Goal: Task Accomplishment & Management: Manage account settings

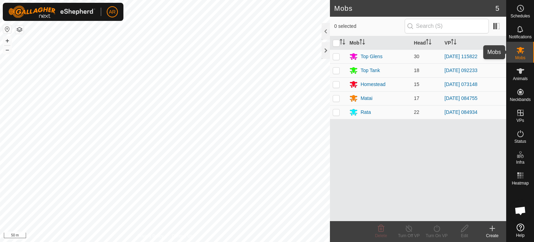
click at [522, 56] on span "Mobs" at bounding box center [520, 58] width 10 height 4
click at [336, 98] on p-checkbox at bounding box center [336, 98] width 7 height 6
checkbox input "true"
click at [438, 226] on icon at bounding box center [436, 228] width 6 height 7
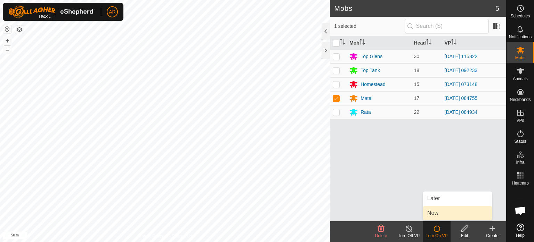
click at [438, 213] on link "Now" at bounding box center [457, 213] width 69 height 14
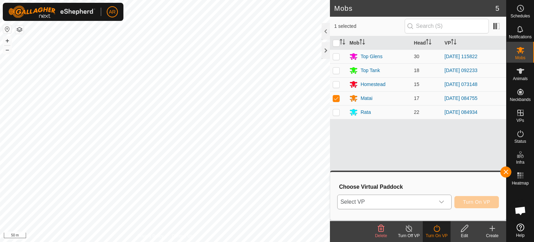
click at [411, 205] on span "Select VP" at bounding box center [386, 202] width 97 height 14
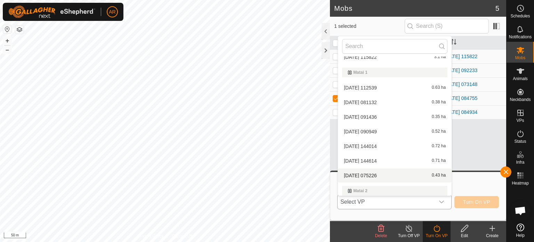
scroll to position [744, 0]
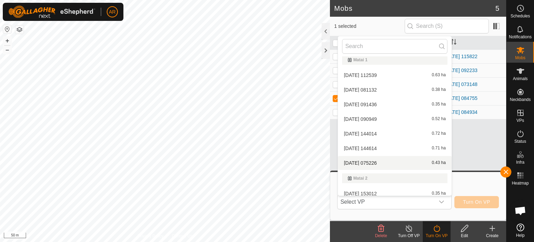
click at [19, 30] on button "button" at bounding box center [19, 29] width 8 height 8
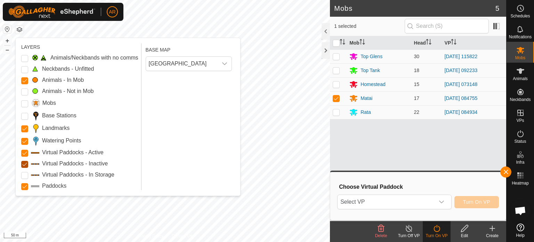
click at [23, 164] on Inactive "Virtual Paddocks - Inactive" at bounding box center [24, 164] width 7 height 7
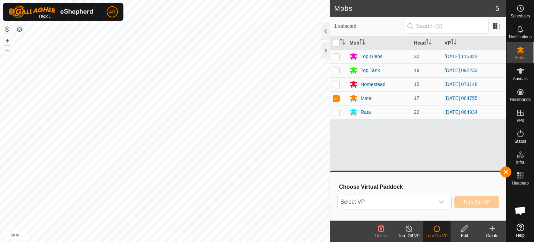
drag, startPoint x: 18, startPoint y: 27, endPoint x: 21, endPoint y: 32, distance: 5.1
click at [19, 29] on button "button" at bounding box center [19, 29] width 8 height 8
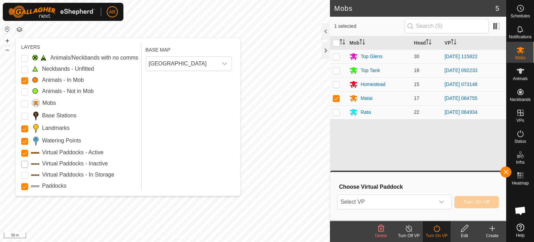
click at [23, 165] on Inactive "Virtual Paddocks - Inactive" at bounding box center [24, 164] width 7 height 7
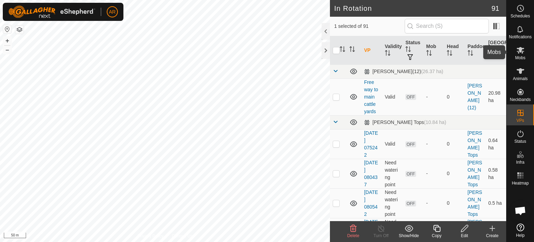
click at [521, 51] on icon at bounding box center [520, 50] width 8 height 8
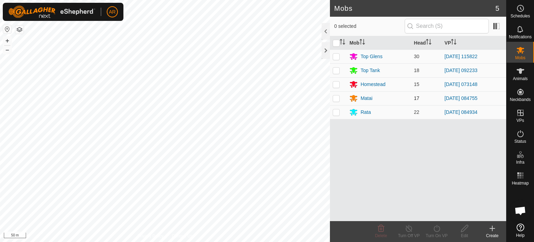
click at [335, 97] on p-checkbox at bounding box center [336, 98] width 7 height 6
checkbox input "true"
click at [437, 227] on icon at bounding box center [436, 228] width 9 height 8
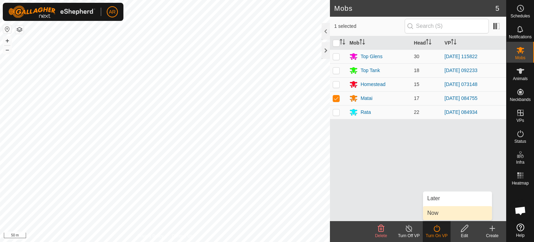
click at [438, 217] on link "Now" at bounding box center [457, 213] width 69 height 14
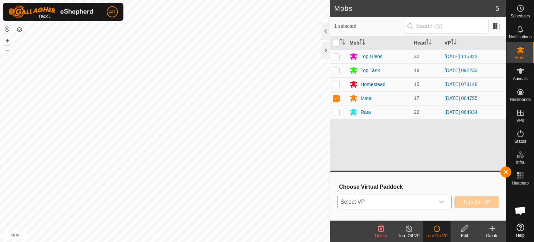
click at [396, 200] on span "Select VP" at bounding box center [386, 202] width 97 height 14
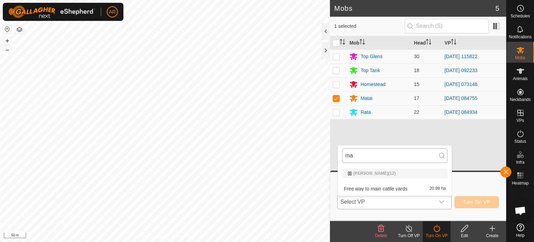
type input "m"
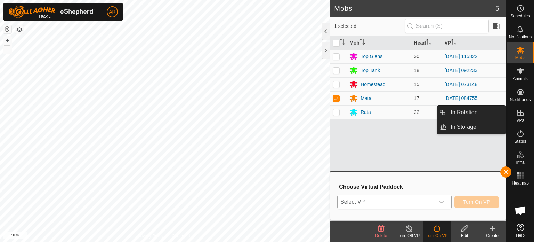
click at [519, 113] on icon at bounding box center [520, 112] width 8 height 8
click at [491, 114] on link "In Rotation" at bounding box center [475, 112] width 59 height 14
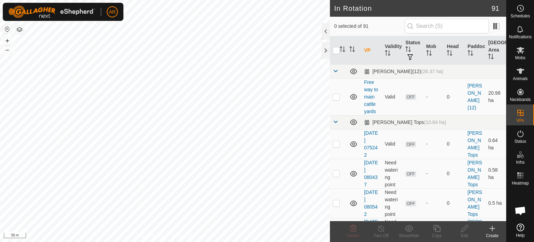
click at [493, 228] on icon at bounding box center [492, 228] width 8 height 8
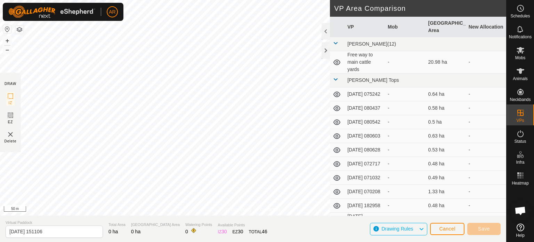
click at [335, 79] on span at bounding box center [336, 79] width 6 height 6
click at [450, 232] on button "Cancel" at bounding box center [447, 228] width 34 height 12
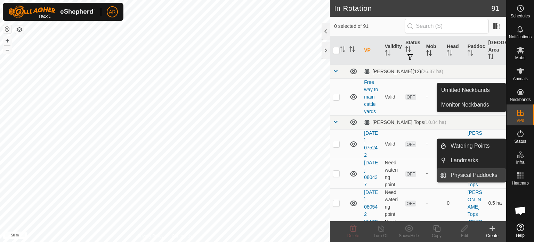
click at [484, 176] on link "Physical Paddocks" at bounding box center [475, 175] width 59 height 14
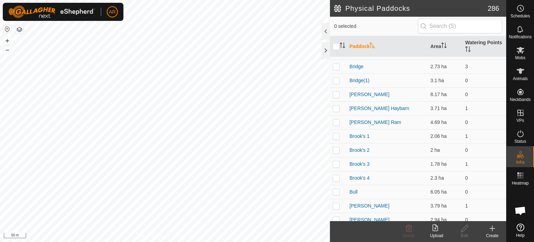
scroll to position [193, 0]
click at [334, 79] on p-checkbox at bounding box center [336, 80] width 7 height 6
checkbox input "true"
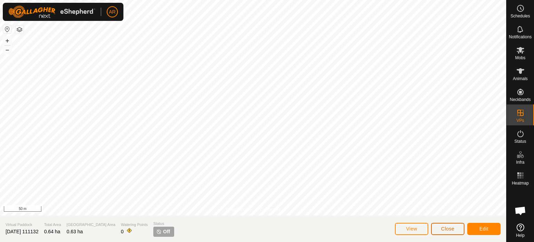
click at [445, 227] on span "Close" at bounding box center [447, 229] width 13 height 6
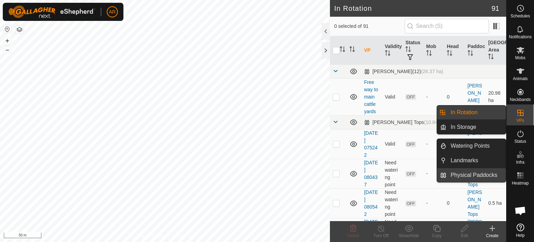
click at [485, 175] on link "Physical Paddocks" at bounding box center [475, 175] width 59 height 14
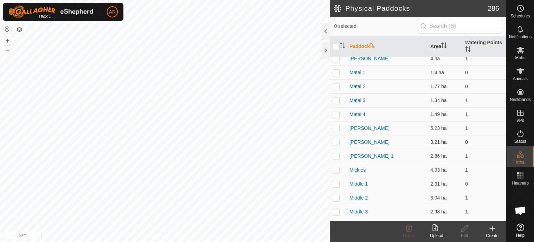
scroll to position [1425, 0]
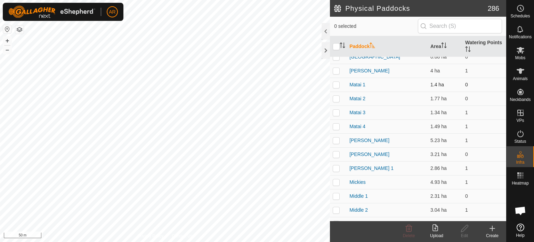
click at [334, 85] on p-checkbox at bounding box center [336, 85] width 7 height 6
checkbox input "true"
click at [335, 97] on p-checkbox at bounding box center [336, 99] width 7 height 6
checkbox input "true"
click at [336, 107] on td at bounding box center [338, 112] width 17 height 14
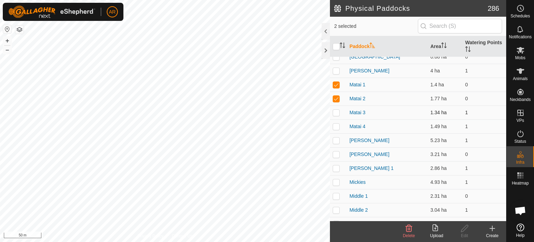
checkbox input "true"
click at [335, 125] on p-checkbox at bounding box center [336, 126] width 7 height 6
checkbox input "true"
click at [335, 82] on p-checkbox at bounding box center [336, 85] width 7 height 6
checkbox input "false"
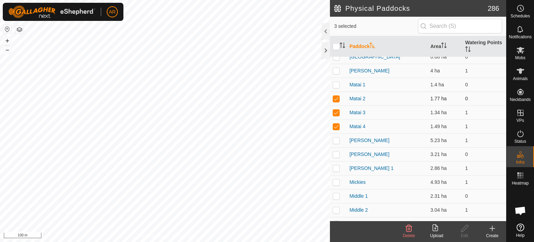
click at [335, 100] on p-checkbox at bounding box center [336, 99] width 7 height 6
checkbox input "false"
click at [335, 112] on p-checkbox at bounding box center [336, 113] width 7 height 6
checkbox input "false"
click at [338, 127] on p-checkbox at bounding box center [336, 126] width 7 height 6
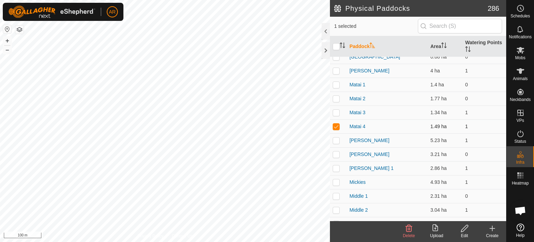
checkbox input "false"
click at [520, 51] on icon at bounding box center [521, 50] width 8 height 7
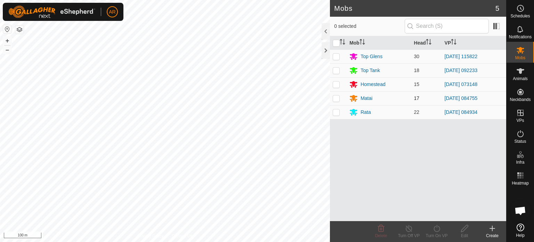
click at [335, 99] on p-checkbox at bounding box center [336, 98] width 7 height 6
checkbox input "true"
click at [440, 234] on div "Turn On VP" at bounding box center [437, 235] width 28 height 6
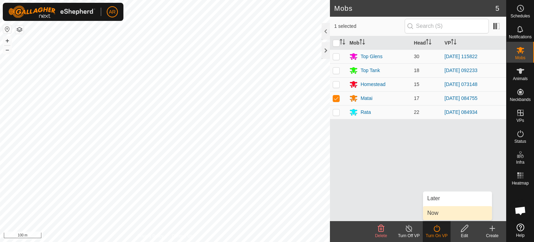
click at [440, 212] on link "Now" at bounding box center [457, 213] width 69 height 14
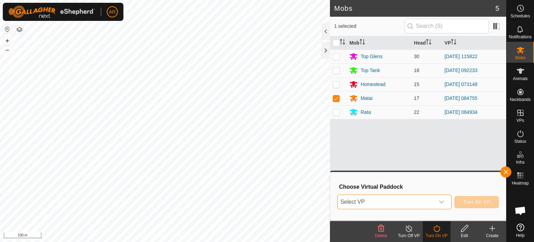
click at [423, 204] on span "Select VP" at bounding box center [386, 202] width 97 height 14
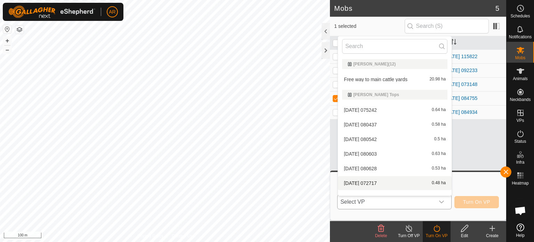
scroll to position [9, 0]
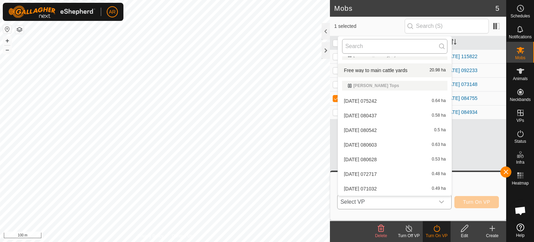
click at [362, 49] on input "text" at bounding box center [394, 46] width 105 height 15
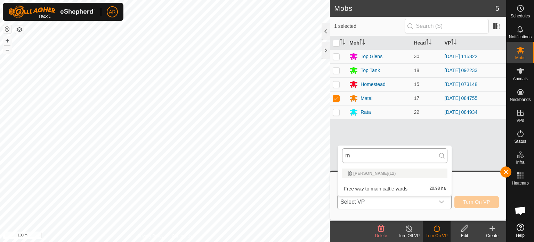
scroll to position [0, 0]
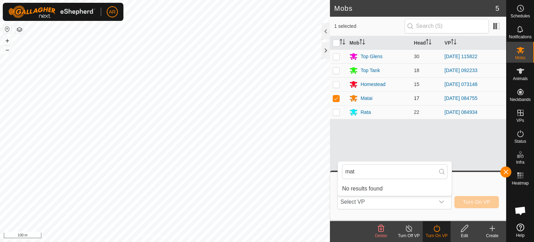
type input "mat"
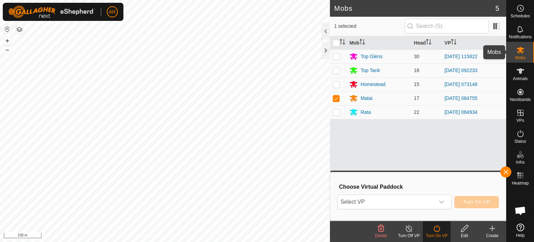
click at [520, 52] on icon at bounding box center [520, 50] width 8 height 8
click at [363, 97] on div "Matai" at bounding box center [366, 98] width 12 height 7
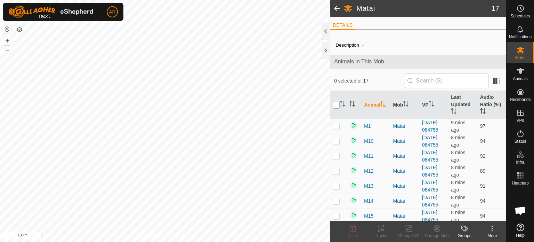
click at [337, 105] on input "checkbox" at bounding box center [336, 105] width 7 height 7
checkbox input "true"
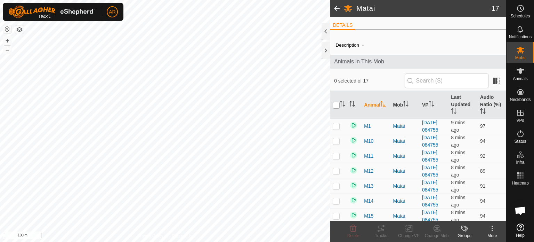
checkbox input "true"
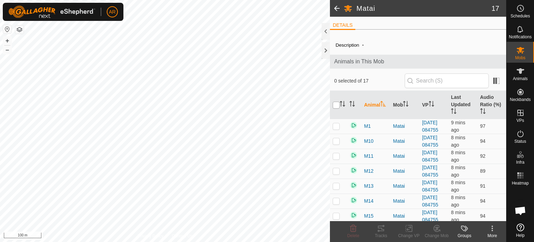
checkbox input "true"
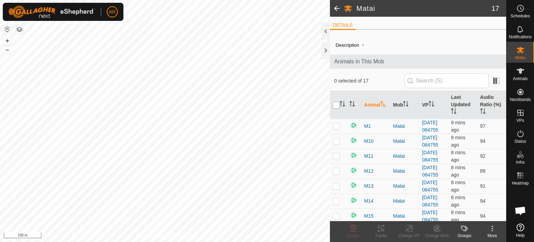
checkbox input "true"
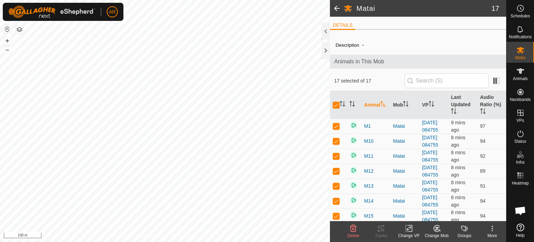
click at [492, 228] on icon at bounding box center [492, 227] width 1 height 1
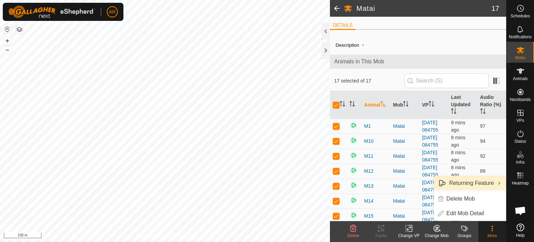
click at [479, 183] on link "Returning Feature" at bounding box center [470, 183] width 72 height 14
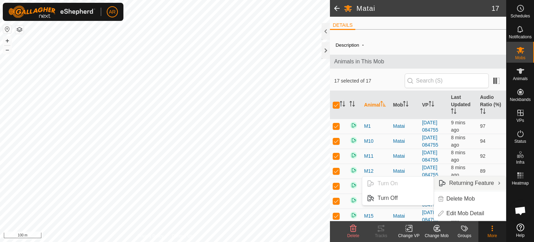
click at [391, 181] on ul "Turn On Turn Off" at bounding box center [398, 190] width 72 height 29
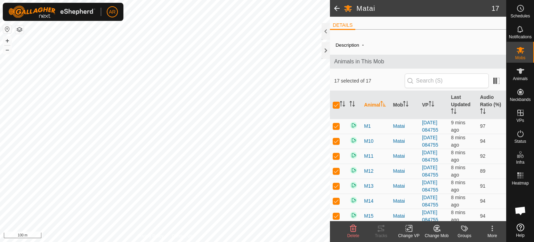
click at [338, 7] on span at bounding box center [337, 8] width 14 height 17
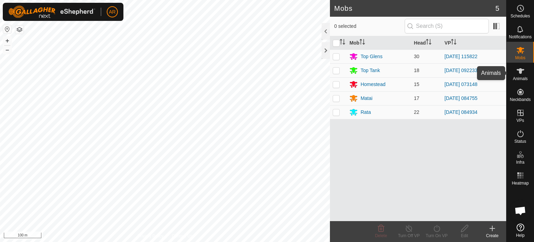
click at [519, 72] on icon at bounding box center [520, 71] width 8 height 8
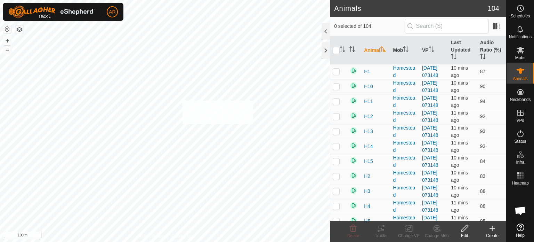
checkbox input "true"
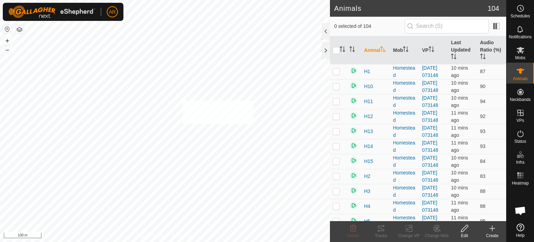
checkbox input "true"
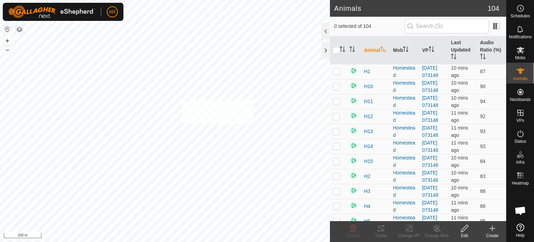
checkbox input "true"
click at [338, 49] on input "checkbox" at bounding box center [336, 50] width 7 height 7
checkbox input "true"
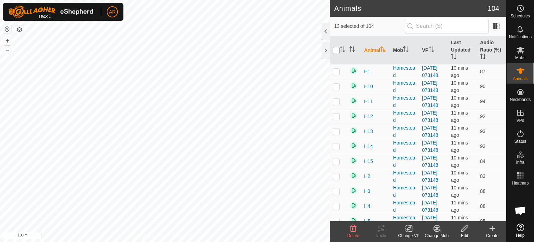
checkbox input "true"
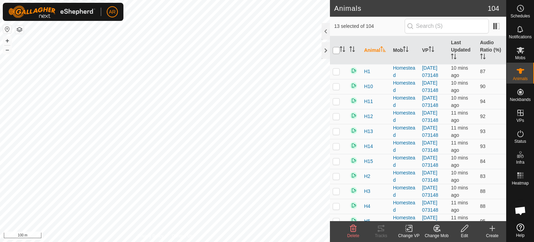
checkbox input "true"
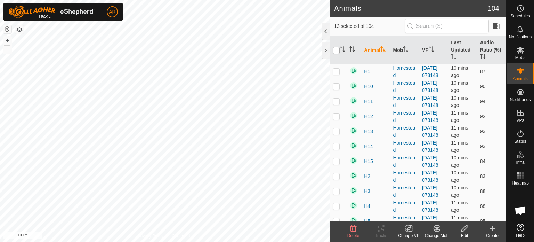
checkbox input "true"
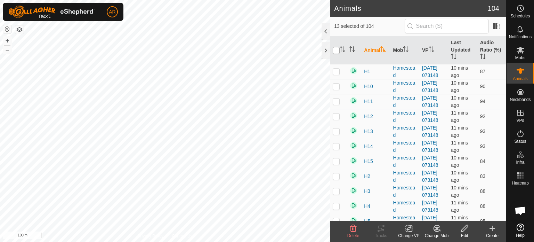
checkbox input "true"
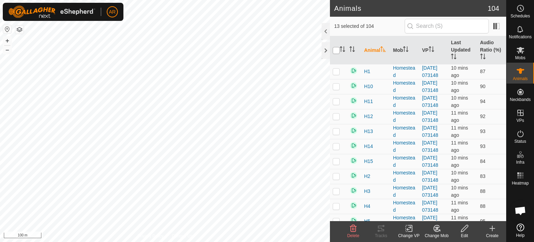
checkbox input "true"
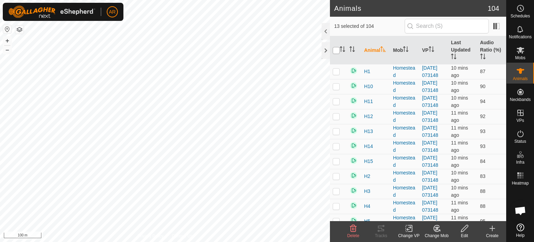
checkbox input "true"
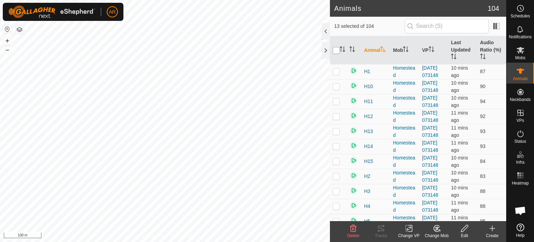
checkbox input "true"
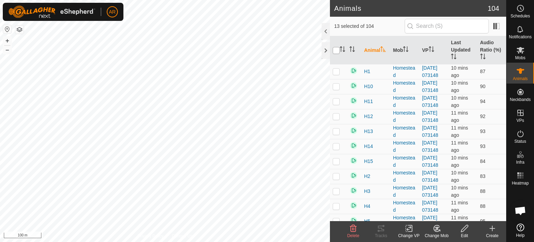
checkbox input "true"
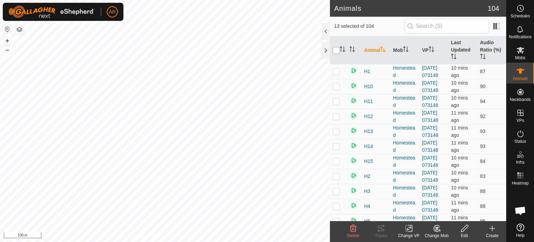
checkbox input "true"
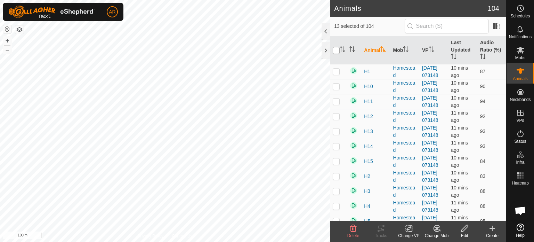
checkbox input "true"
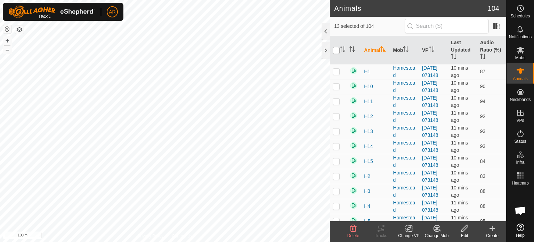
checkbox input "true"
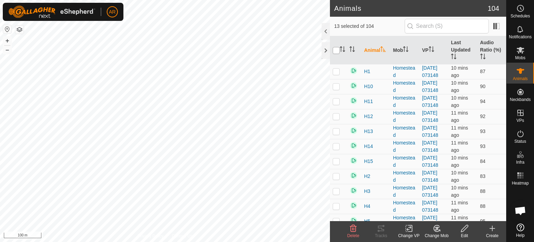
checkbox input "true"
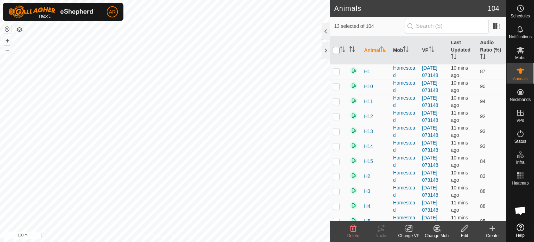
checkbox input "true"
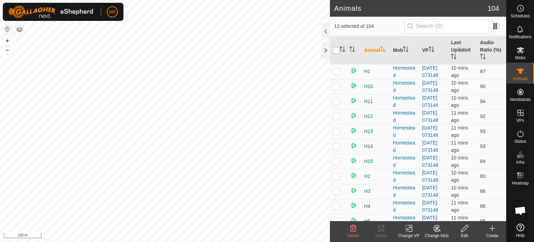
checkbox input "true"
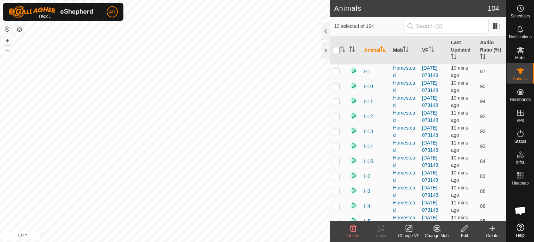
checkbox input "true"
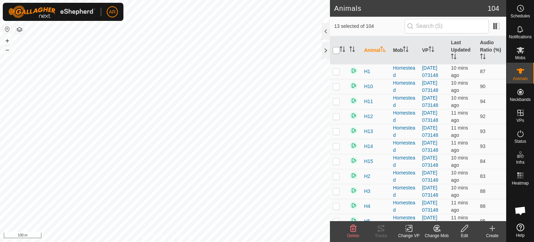
checkbox input "true"
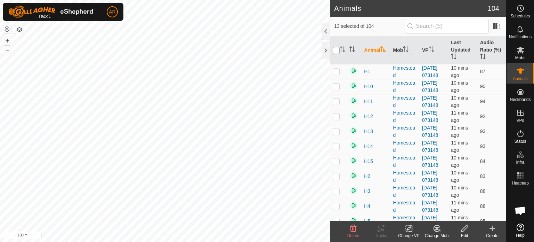
checkbox input "true"
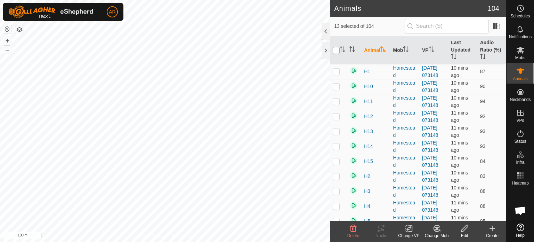
checkbox input "true"
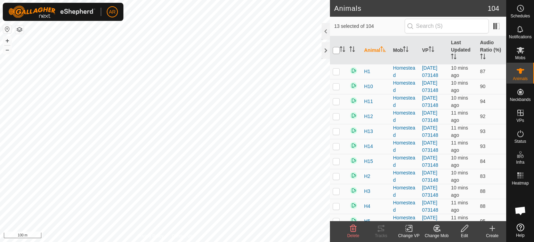
checkbox input "true"
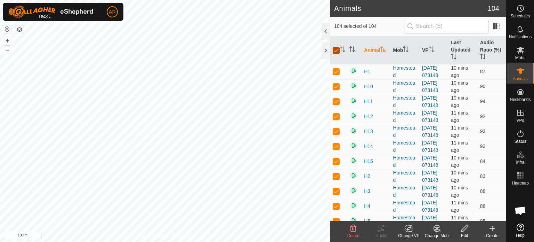
click at [337, 50] on input "checkbox" at bounding box center [336, 50] width 7 height 7
checkbox input "false"
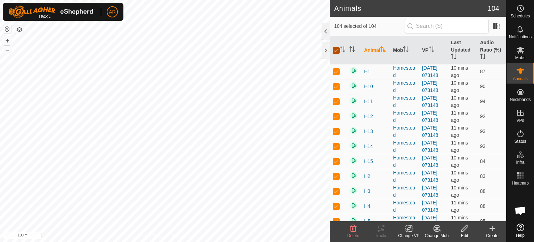
checkbox input "false"
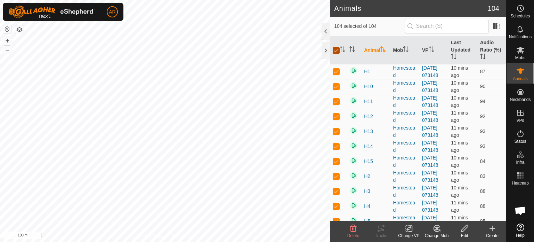
checkbox input "false"
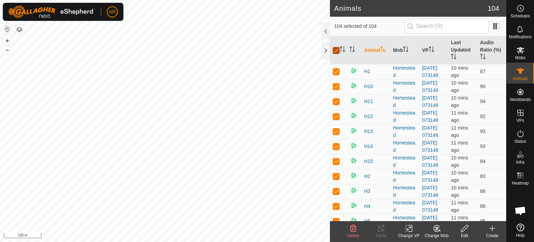
checkbox input "false"
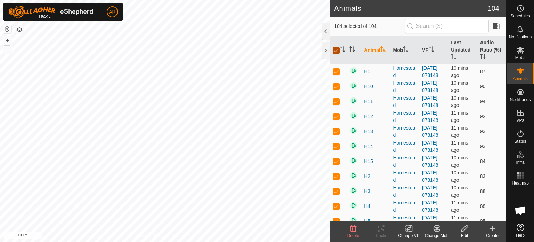
checkbox input "false"
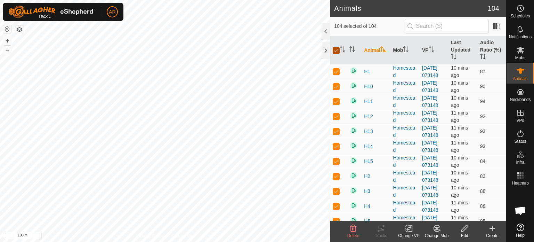
checkbox input "false"
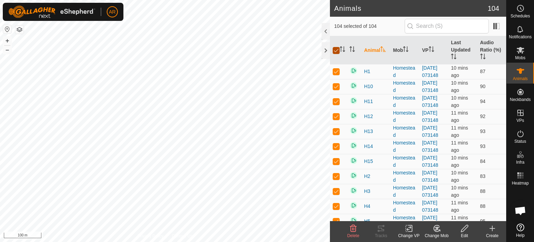
checkbox input "false"
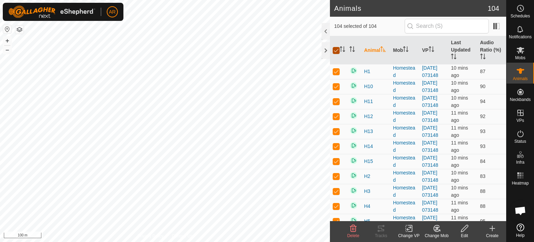
checkbox input "false"
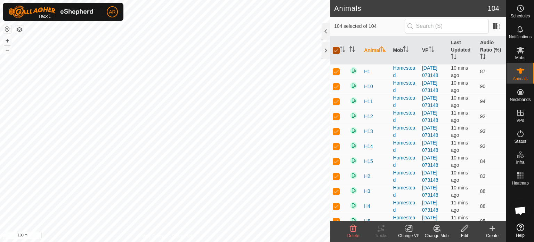
checkbox input "false"
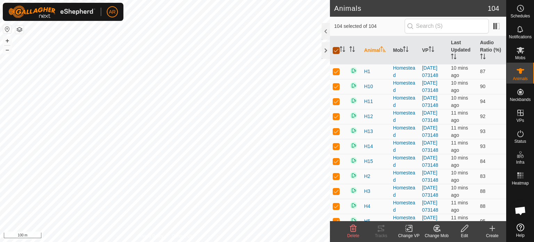
checkbox input "false"
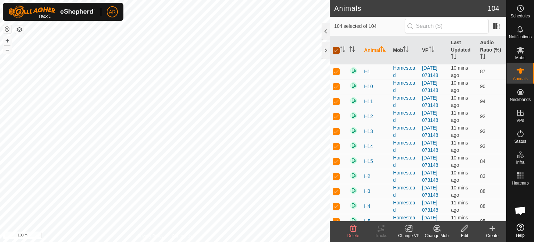
checkbox input "false"
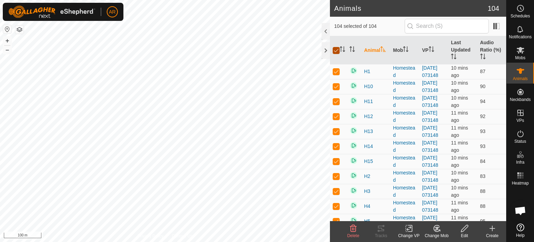
checkbox input "false"
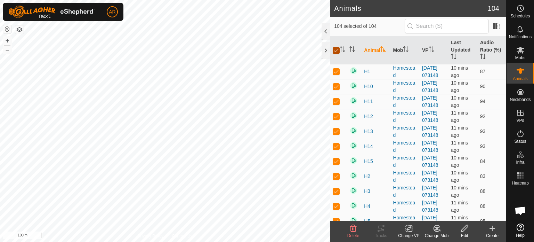
checkbox input "false"
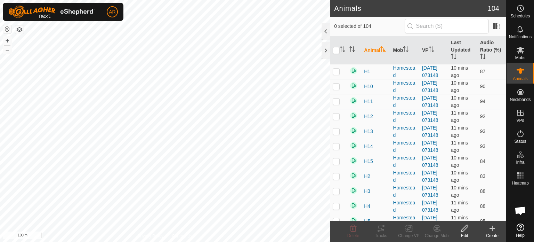
click at [335, 56] on th at bounding box center [338, 50] width 17 height 28
click at [335, 52] on input "checkbox" at bounding box center [336, 50] width 7 height 7
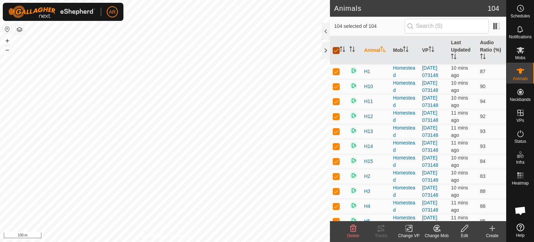
click at [335, 52] on input "checkbox" at bounding box center [336, 50] width 7 height 7
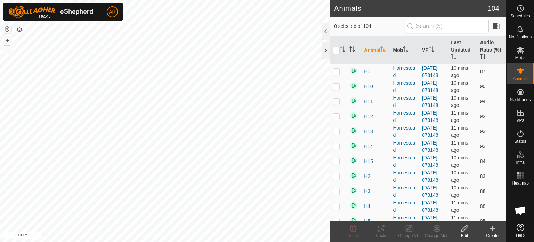
click at [324, 51] on div at bounding box center [326, 50] width 8 height 17
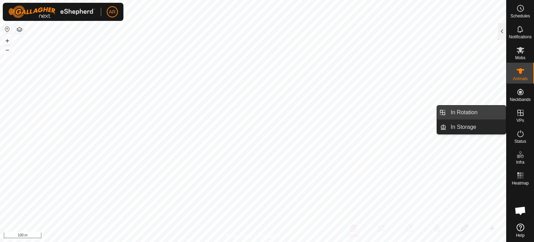
click at [491, 111] on link "In Rotation" at bounding box center [475, 112] width 59 height 14
click at [464, 113] on link "In Rotation" at bounding box center [475, 112] width 59 height 14
click at [520, 115] on icon at bounding box center [520, 113] width 6 height 6
click at [469, 110] on link "In Rotation" at bounding box center [475, 112] width 59 height 14
click at [478, 112] on link "In Rotation" at bounding box center [475, 112] width 59 height 14
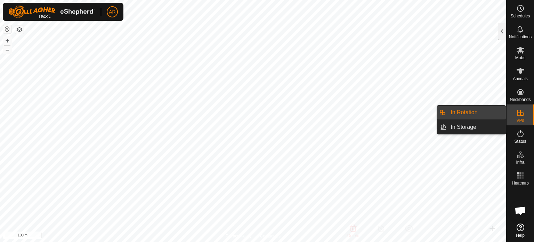
click at [478, 112] on link "In Rotation" at bounding box center [475, 112] width 59 height 14
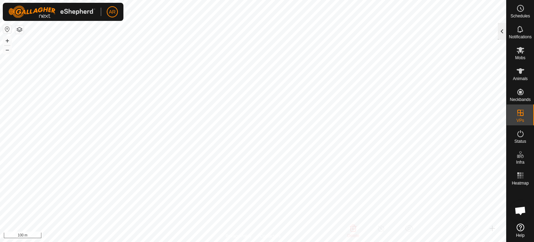
click at [499, 31] on div at bounding box center [502, 31] width 8 height 17
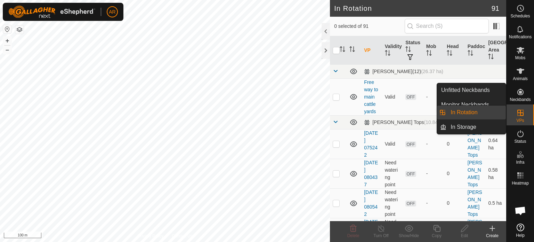
click at [519, 116] on icon at bounding box center [520, 112] width 8 height 8
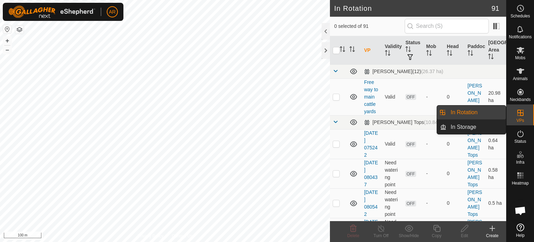
click at [481, 110] on link "In Rotation" at bounding box center [475, 112] width 59 height 14
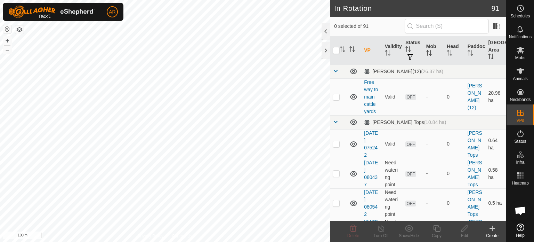
click at [491, 228] on icon at bounding box center [492, 228] width 8 height 8
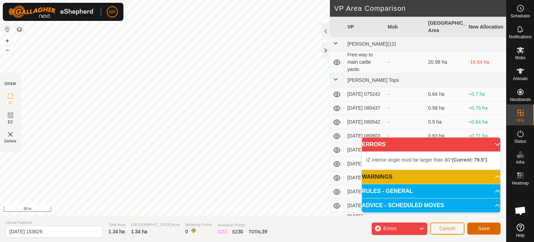
click at [483, 228] on span "Save" at bounding box center [484, 228] width 12 height 6
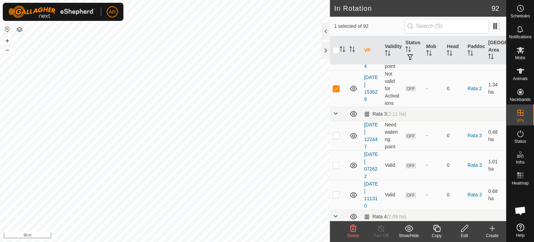
scroll to position [2815, 0]
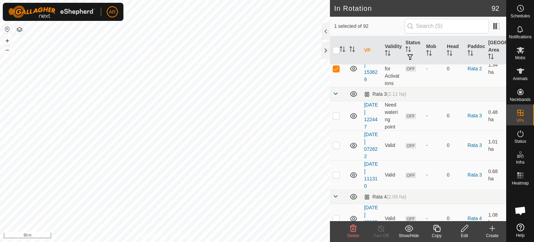
click at [462, 232] on icon at bounding box center [464, 228] width 7 height 7
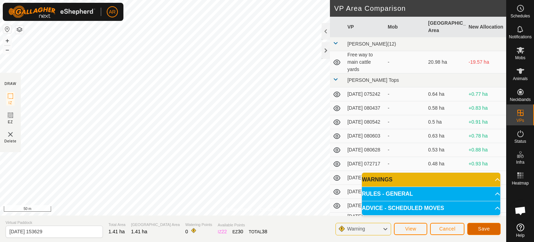
click at [484, 230] on span "Save" at bounding box center [484, 229] width 12 height 6
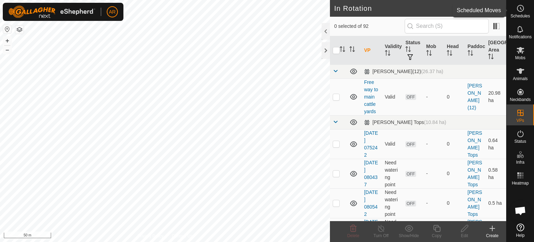
click at [520, 9] on icon at bounding box center [520, 8] width 8 height 8
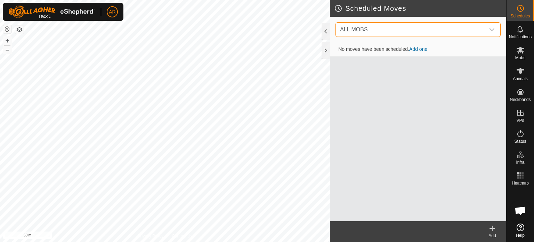
click at [473, 28] on span "ALL MOBS" at bounding box center [411, 30] width 148 height 14
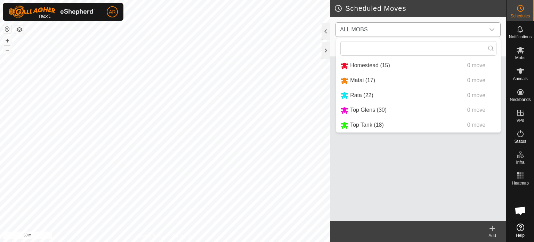
click at [359, 96] on li "Rata (22) 0 move" at bounding box center [418, 95] width 164 height 14
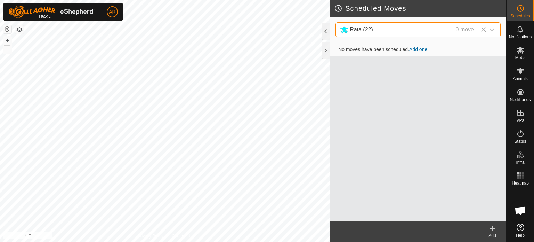
click at [421, 51] on link "Add one" at bounding box center [418, 50] width 18 height 6
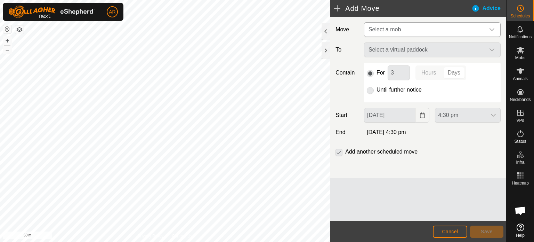
click at [390, 28] on span "Select a mob" at bounding box center [384, 29] width 32 height 6
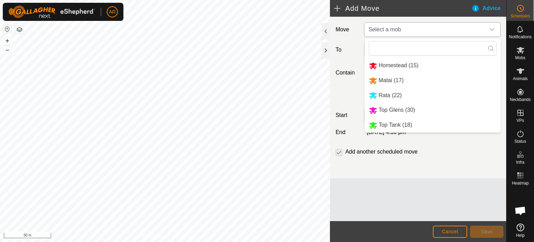
click at [370, 79] on li "Matai (17)" at bounding box center [433, 80] width 136 height 14
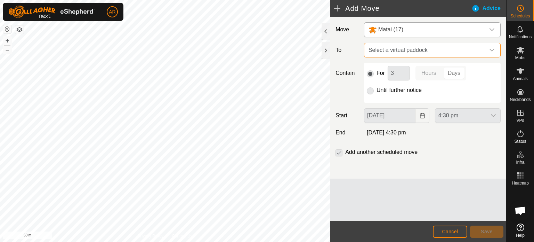
click at [405, 52] on span "Select a virtual paddock" at bounding box center [425, 50] width 119 height 14
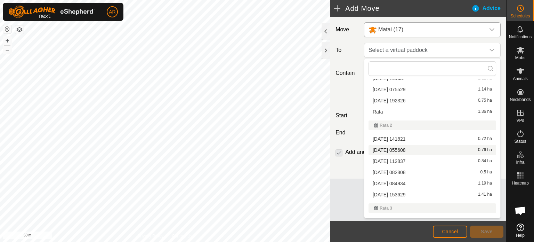
scroll to position [1086, 0]
click at [393, 192] on li "[DATE] 153629 1.41 ha" at bounding box center [432, 194] width 128 height 10
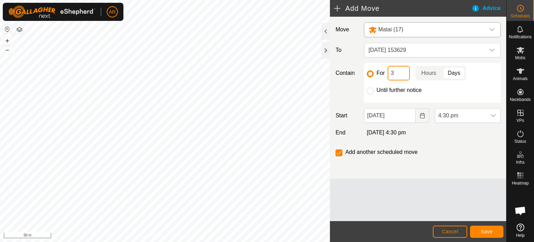
click at [396, 74] on input "3" at bounding box center [399, 73] width 22 height 15
click at [389, 116] on input "[DATE]" at bounding box center [390, 115] width 52 height 15
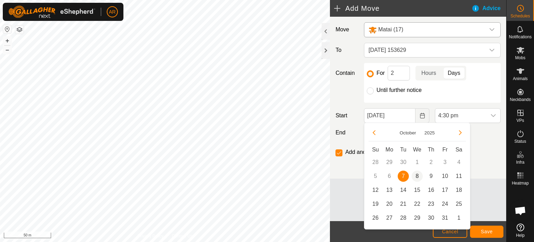
click at [418, 177] on span "8" at bounding box center [417, 175] width 11 height 11
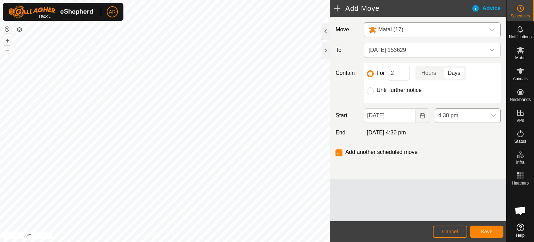
click at [493, 115] on icon "dropdown trigger" at bounding box center [493, 115] width 5 height 3
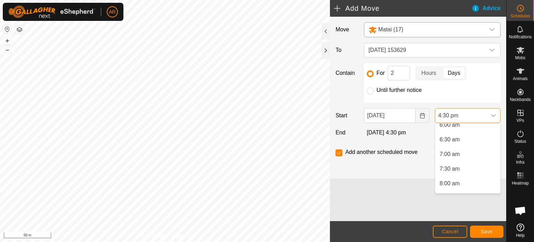
scroll to position [180, 0]
click at [449, 155] on li "7:00 am" at bounding box center [467, 155] width 65 height 14
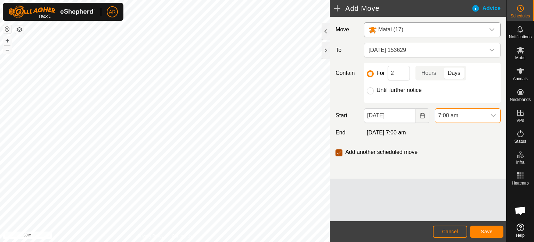
click at [341, 151] on input "checkbox" at bounding box center [338, 152] width 7 height 7
click at [484, 231] on span "Save" at bounding box center [487, 231] width 12 height 6
